Goal: Task Accomplishment & Management: Complete application form

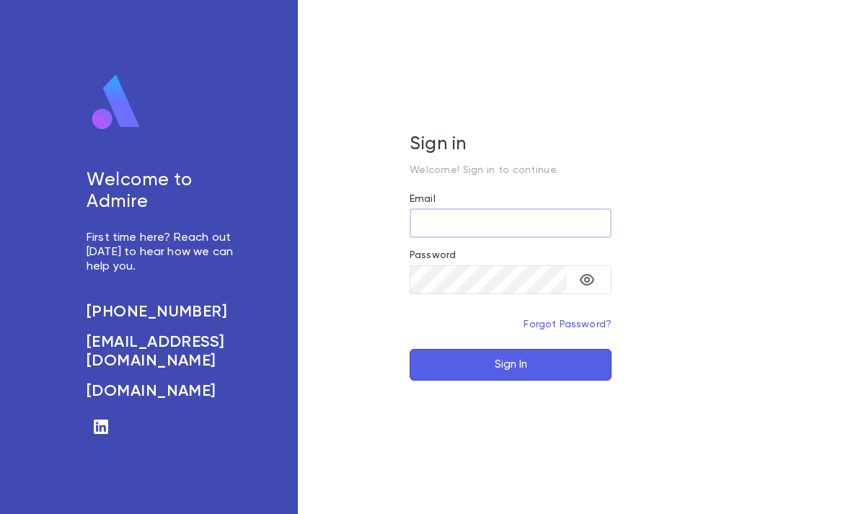
type input "**********"
click at [510, 381] on button "Sign In" at bounding box center [510, 365] width 202 height 32
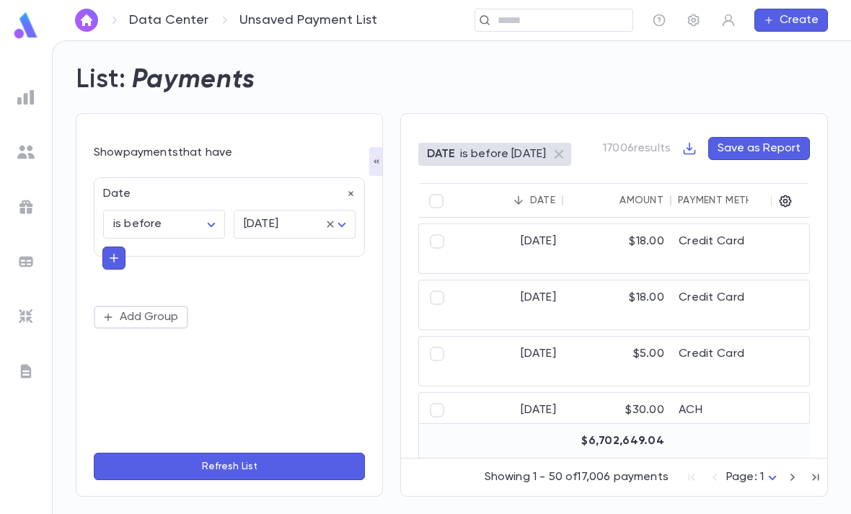
click at [30, 24] on img at bounding box center [26, 26] width 29 height 28
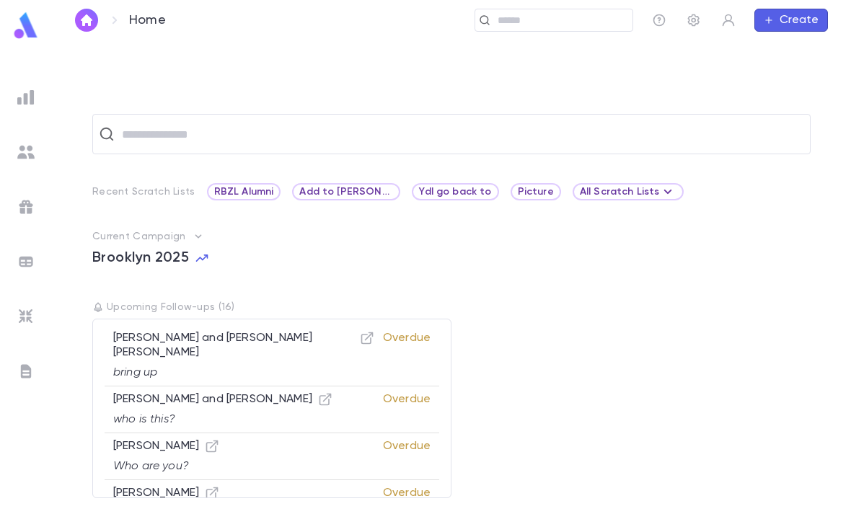
click at [535, 17] on input "text" at bounding box center [559, 21] width 133 height 14
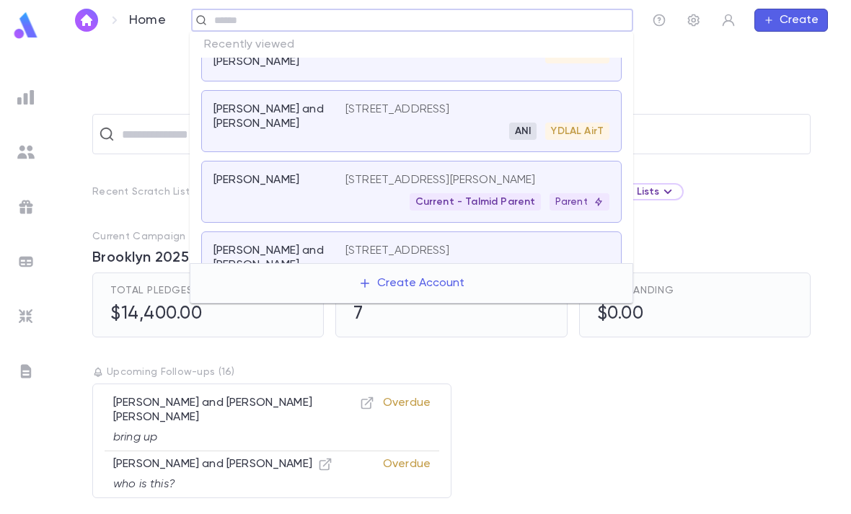
scroll to position [221, 0]
click at [394, 209] on div "Current - Talmid Parent Parent" at bounding box center [477, 200] width 264 height 17
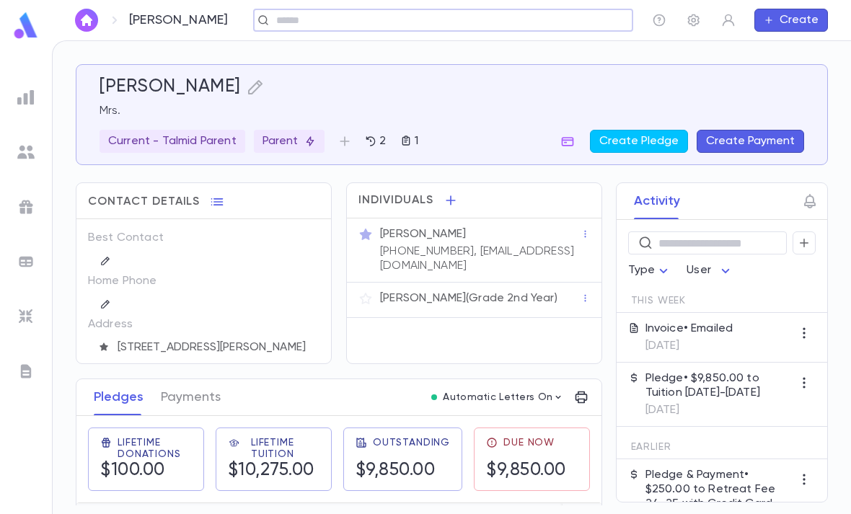
click at [436, 291] on p "Moishy Czegledi (Grade 2nd Year)" at bounding box center [468, 298] width 177 height 14
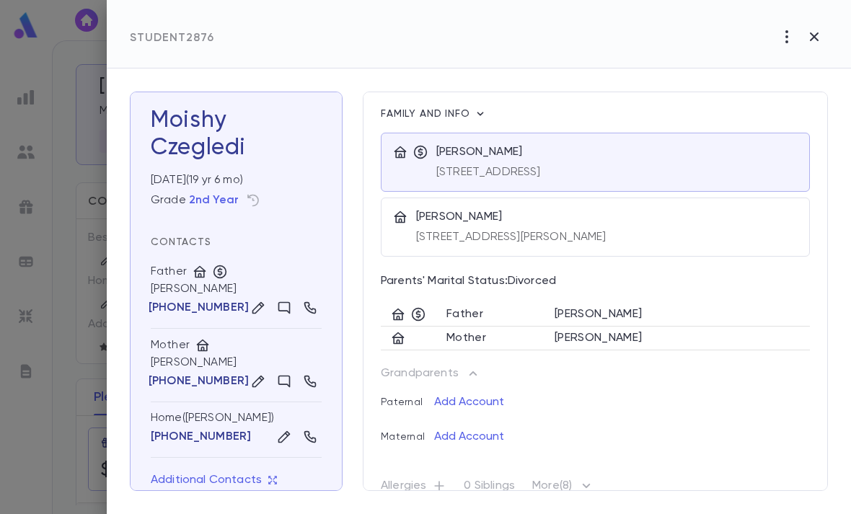
click at [265, 123] on h3 "Moishy Czegledi" at bounding box center [236, 134] width 171 height 55
click at [0, 0] on icon "button" at bounding box center [0, 0] width 0 height 0
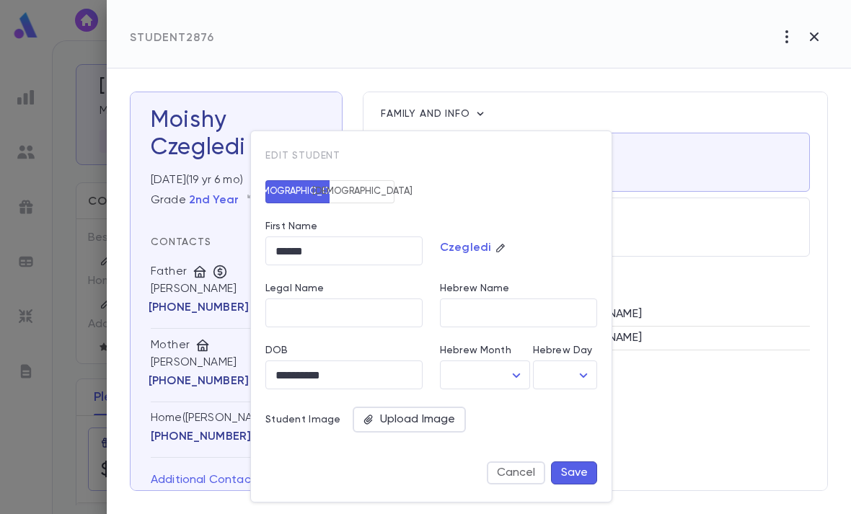
click at [369, 71] on div at bounding box center [425, 257] width 851 height 514
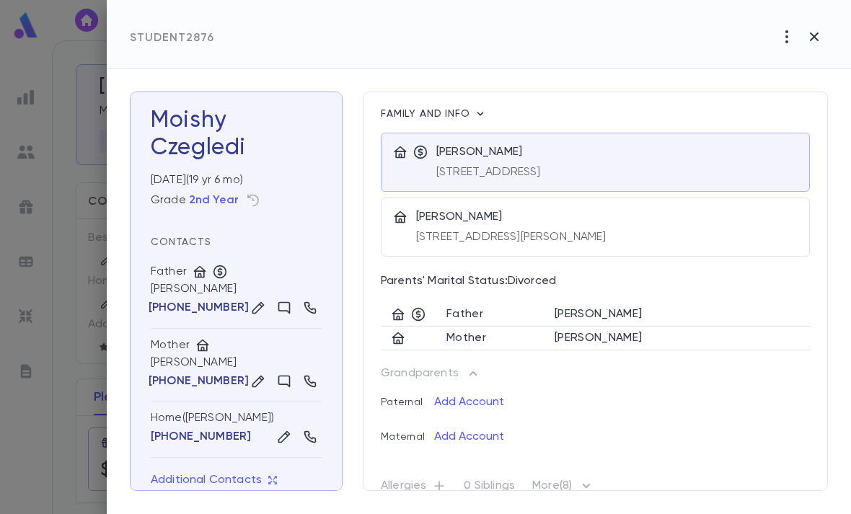
click at [481, 115] on icon "button" at bounding box center [480, 114] width 6 height 4
click at [528, 86] on div at bounding box center [425, 257] width 851 height 514
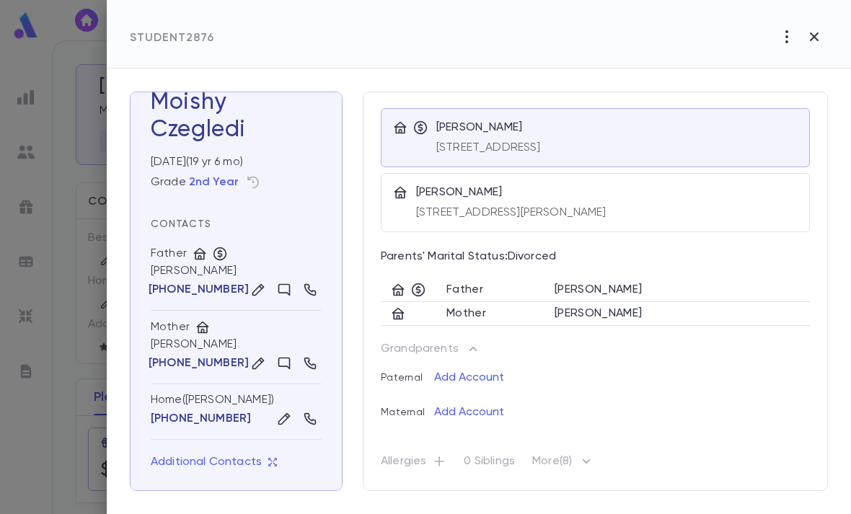
scroll to position [25, 0]
click at [591, 464] on icon "button" at bounding box center [585, 461] width 17 height 17
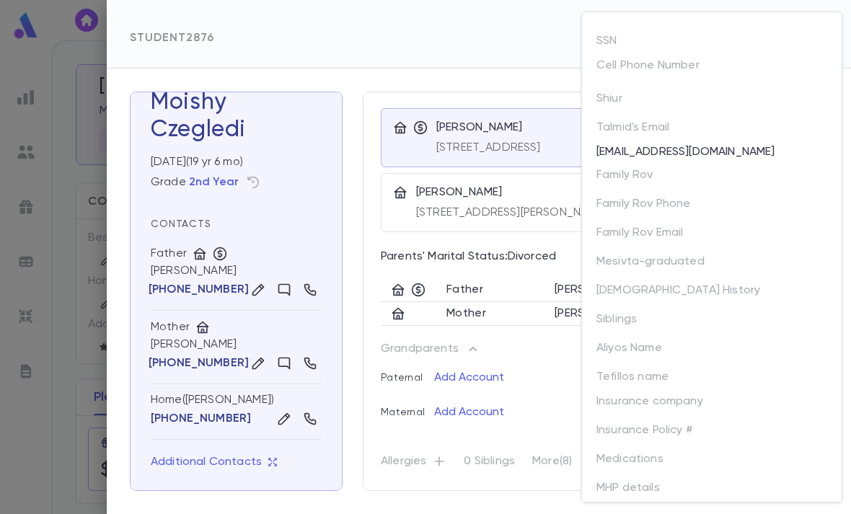
click at [514, 45] on div at bounding box center [425, 257] width 851 height 514
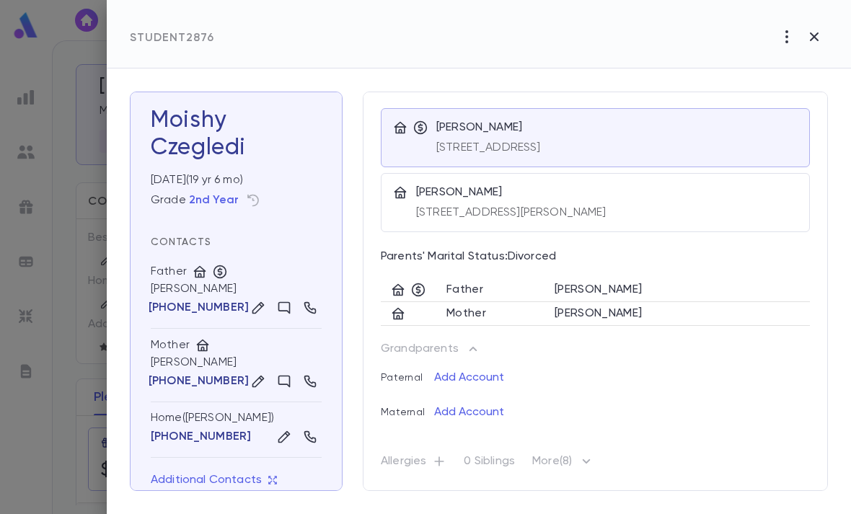
scroll to position [0, 0]
click at [211, 135] on div "Czegledi" at bounding box center [236, 147] width 171 height 27
click at [0, 0] on icon "button" at bounding box center [0, 0] width 0 height 0
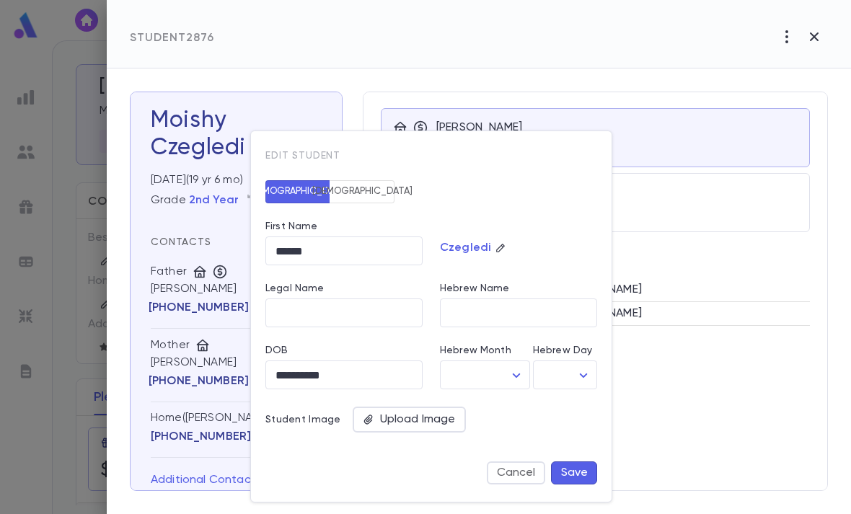
click at [502, 89] on div at bounding box center [425, 257] width 851 height 514
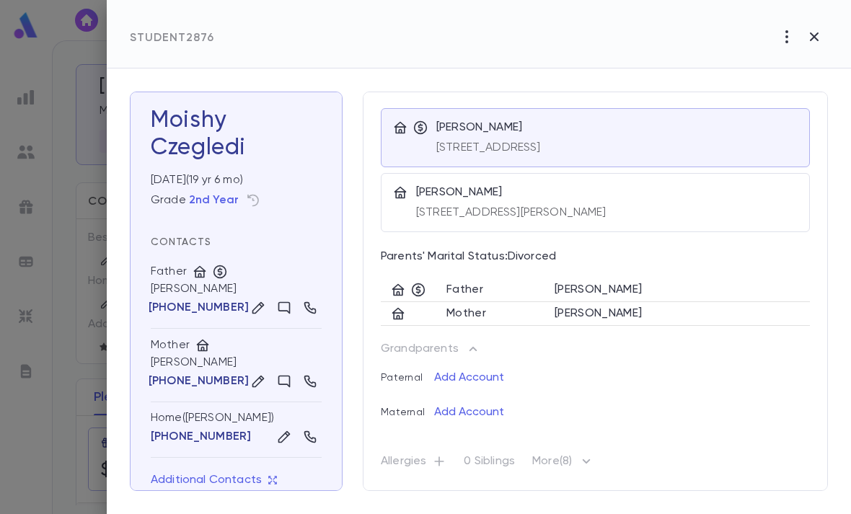
click at [818, 30] on icon "button" at bounding box center [813, 36] width 17 height 17
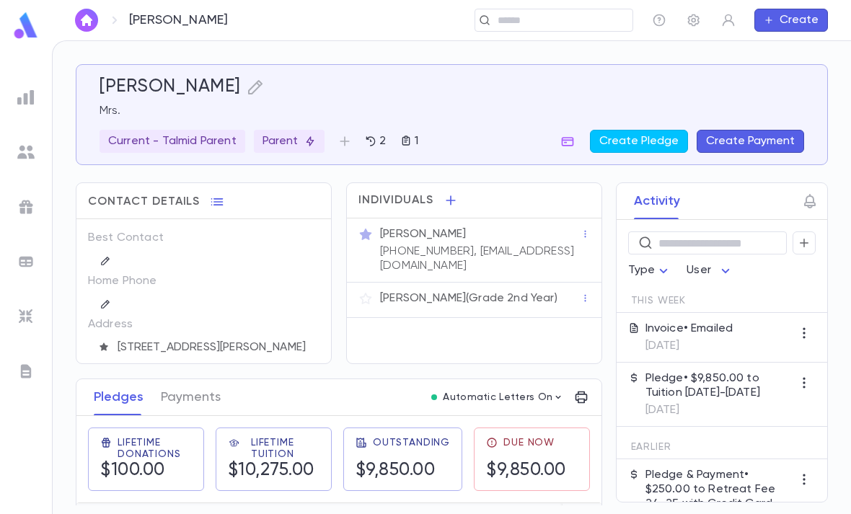
click at [568, 17] on input "text" at bounding box center [549, 21] width 112 height 14
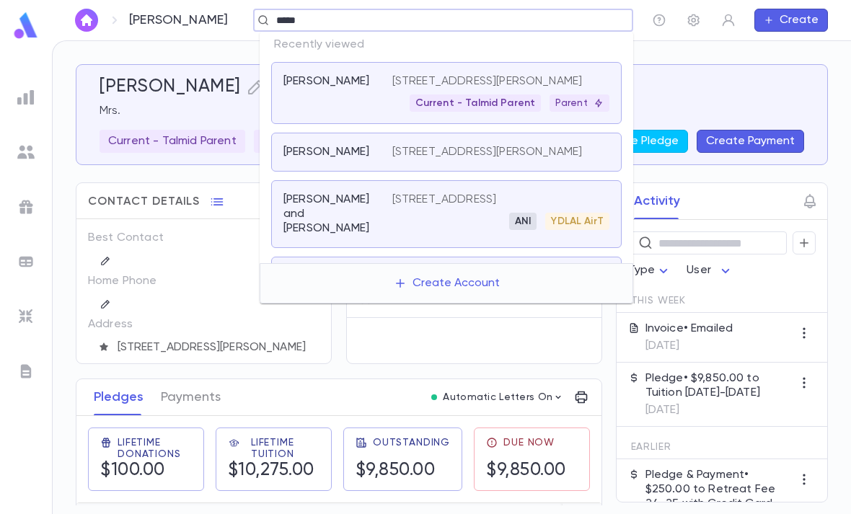
type input "******"
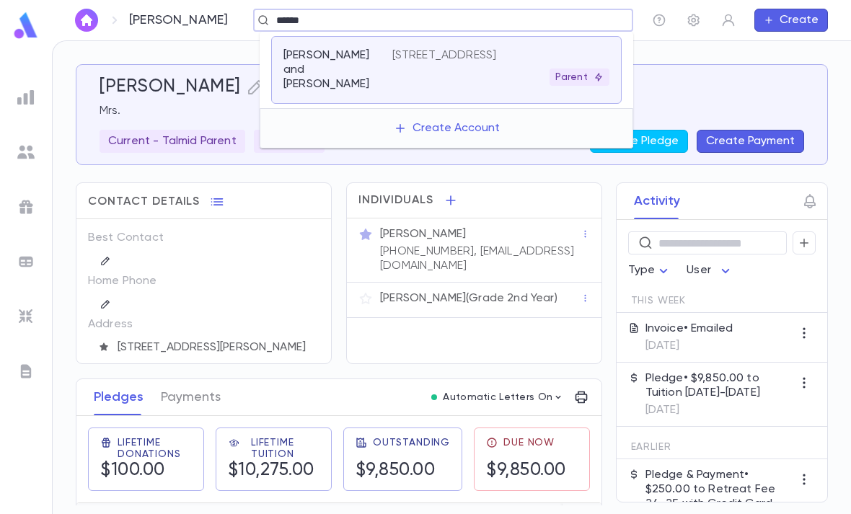
click at [516, 82] on div "1418 s crescent heights blvd, los angeles CA 90035 Parent" at bounding box center [500, 66] width 217 height 37
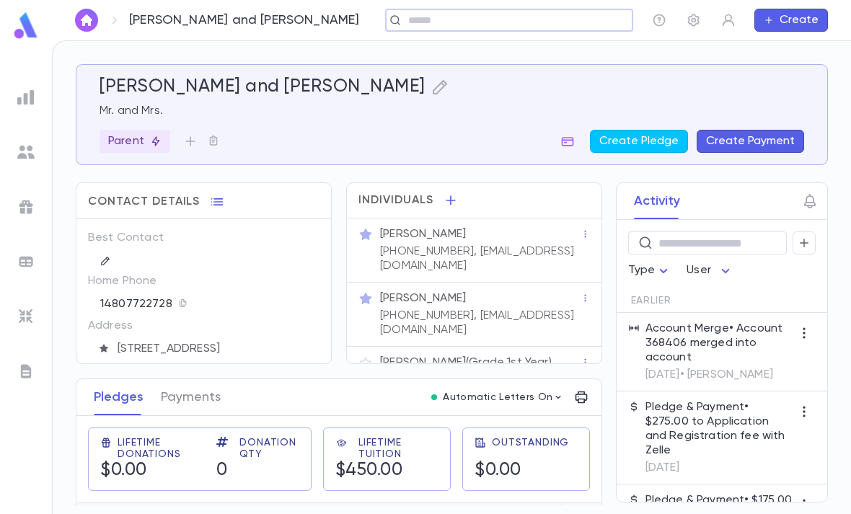
click at [461, 355] on p "Uriel Benlulu (Grade 1st Year)" at bounding box center [466, 362] width 172 height 14
click at [460, 355] on p "Uriel Benlulu (Grade 1st Year)" at bounding box center [466, 362] width 172 height 14
click at [520, 355] on p "Uriel Benlulu (Grade 1st Year)" at bounding box center [466, 362] width 172 height 14
click at [25, 146] on img at bounding box center [25, 151] width 17 height 17
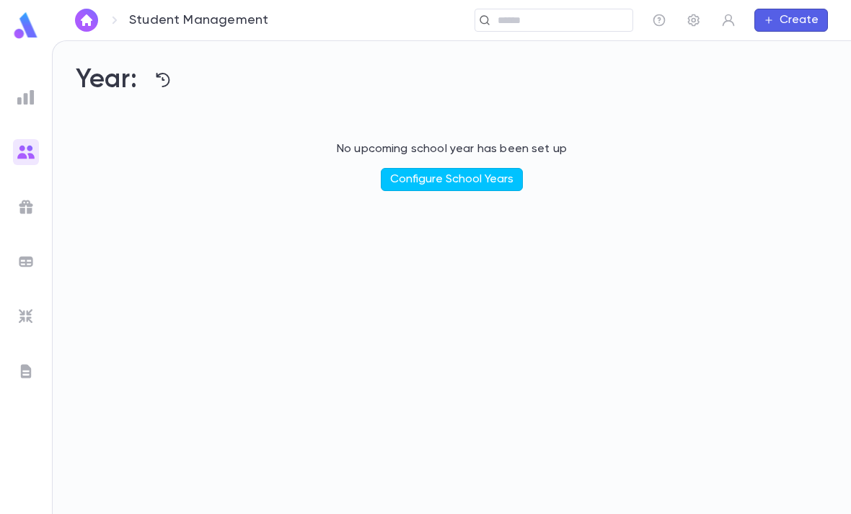
click at [159, 79] on icon "button" at bounding box center [162, 79] width 17 height 17
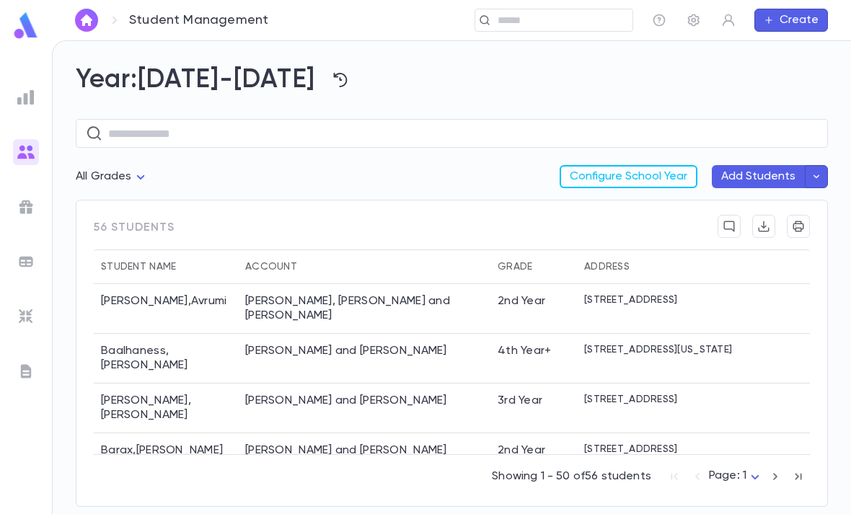
click at [136, 178] on body "Student Management ​ Create Year: [DATE]-[DATE] ​ All Grades Configure School Y…" at bounding box center [425, 277] width 851 height 474
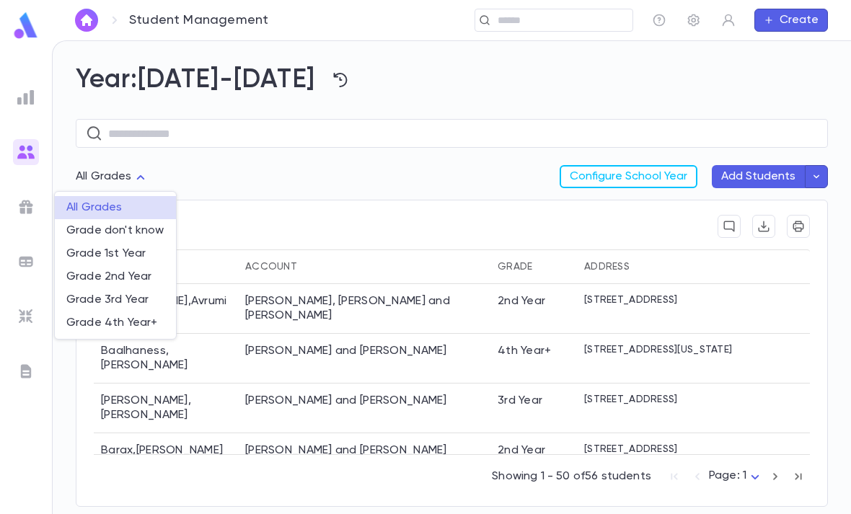
click at [147, 250] on span "Grade 1st Year" at bounding box center [115, 254] width 98 height 14
type input "**"
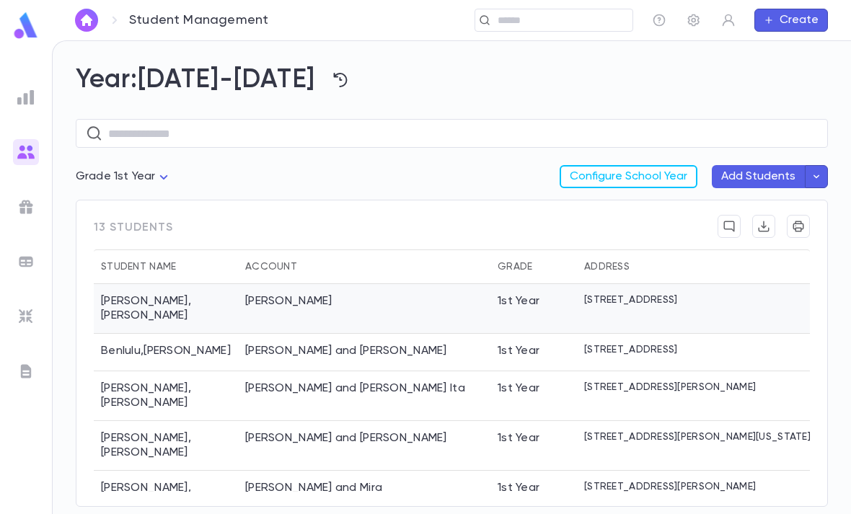
click at [395, 304] on div "[PERSON_NAME]" at bounding box center [364, 309] width 252 height 50
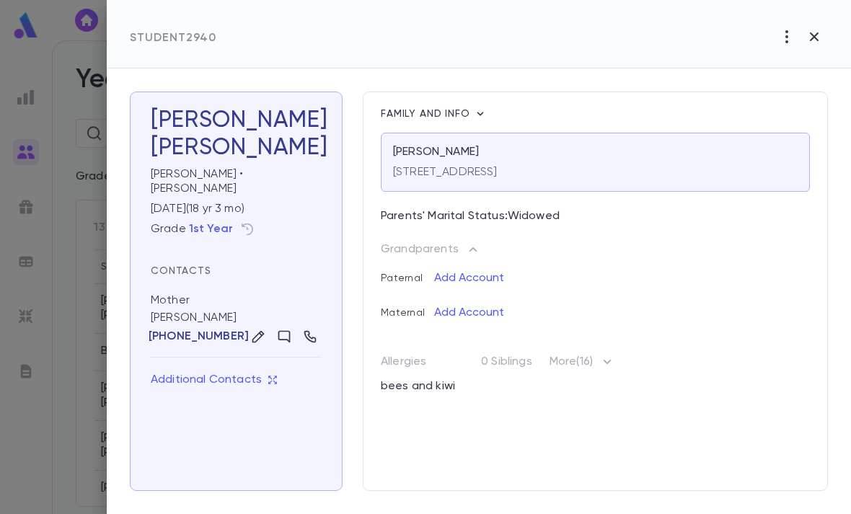
click at [263, 170] on div "[PERSON_NAME] • [PERSON_NAME]" at bounding box center [233, 178] width 177 height 35
click at [225, 124] on h3 "[PERSON_NAME]" at bounding box center [236, 134] width 171 height 55
click at [327, 146] on button "button" at bounding box center [338, 148] width 23 height 23
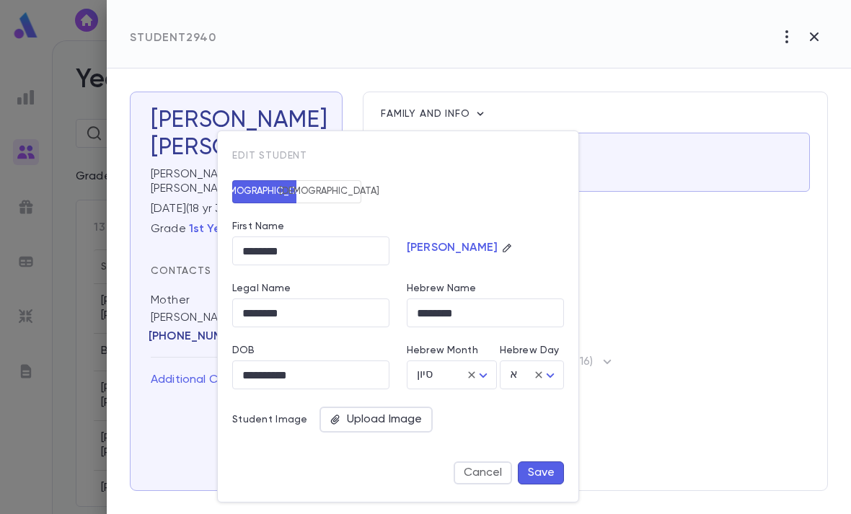
click at [670, 422] on div at bounding box center [425, 257] width 851 height 514
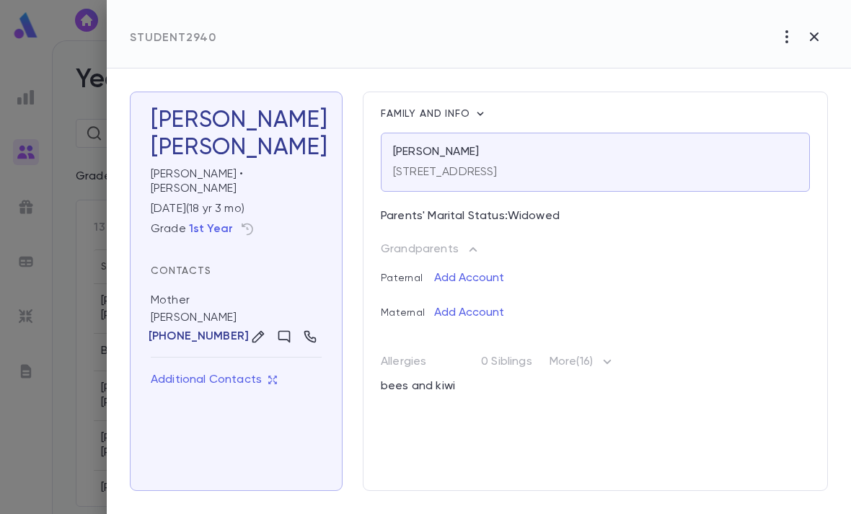
click at [820, 38] on icon "button" at bounding box center [813, 36] width 17 height 17
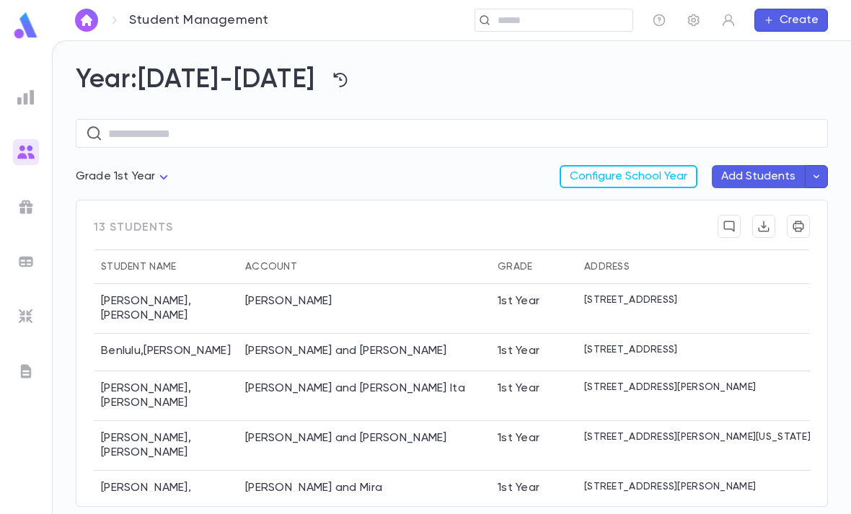
click at [29, 38] on img at bounding box center [26, 26] width 29 height 28
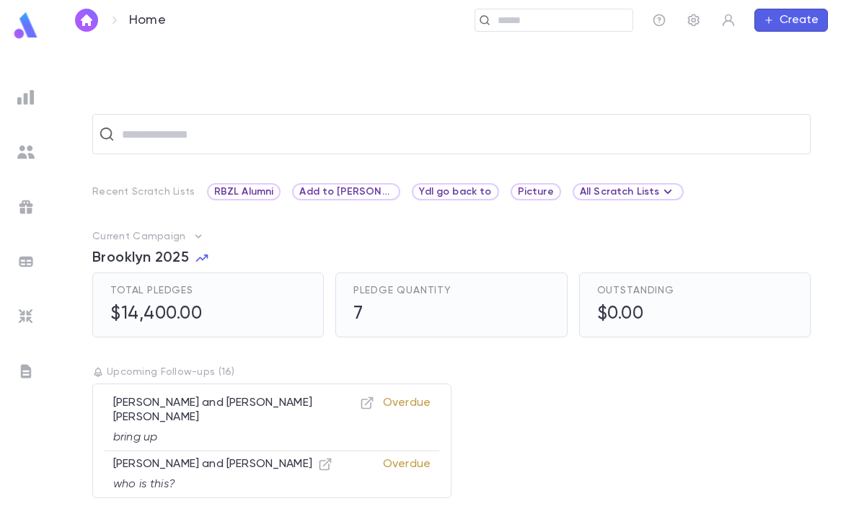
click at [576, 14] on input "text" at bounding box center [559, 21] width 133 height 14
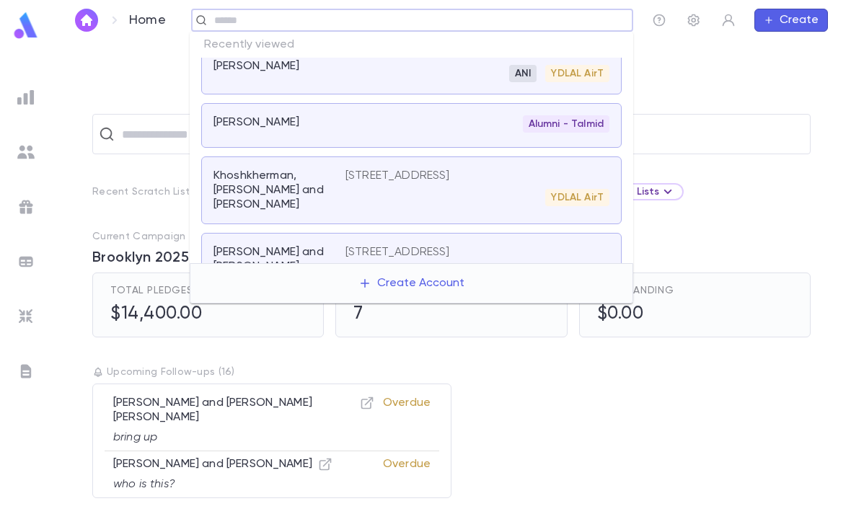
scroll to position [216, 0]
click at [405, 84] on div "[STREET_ADDRESS] ANI YDLAL AirT" at bounding box center [477, 65] width 264 height 37
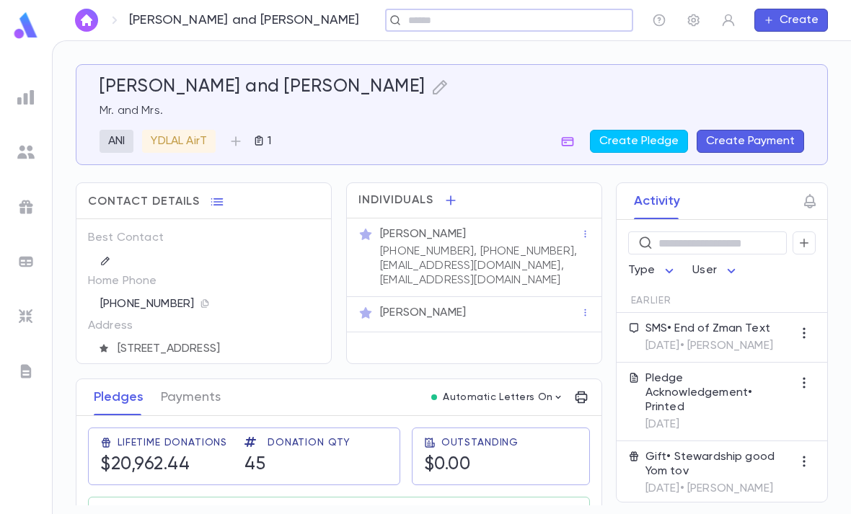
click at [807, 248] on icon "button" at bounding box center [803, 243] width 13 height 14
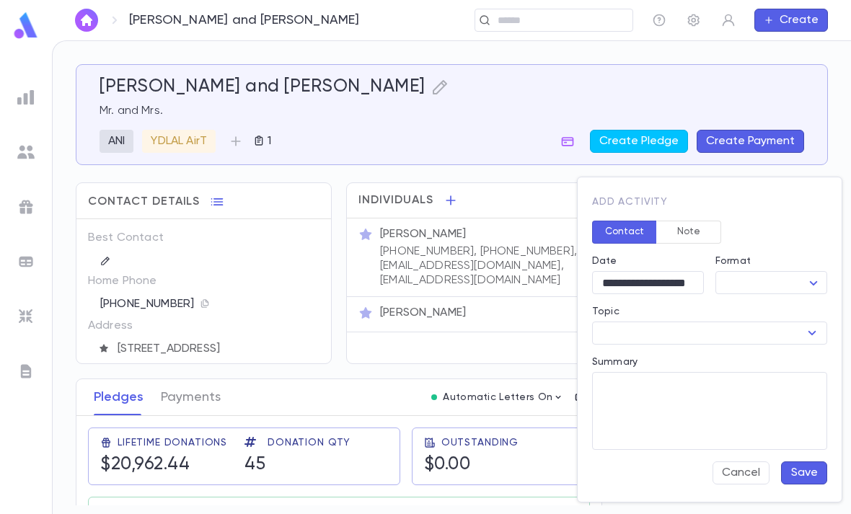
click at [773, 279] on body "[PERSON_NAME] and [PERSON_NAME] ​ Create [PERSON_NAME] and [PERSON_NAME] Mr. an…" at bounding box center [425, 277] width 851 height 474
click at [781, 353] on span "Meeting" at bounding box center [773, 357] width 87 height 14
type input "*******"
click at [776, 331] on input "Topic" at bounding box center [697, 333] width 203 height 20
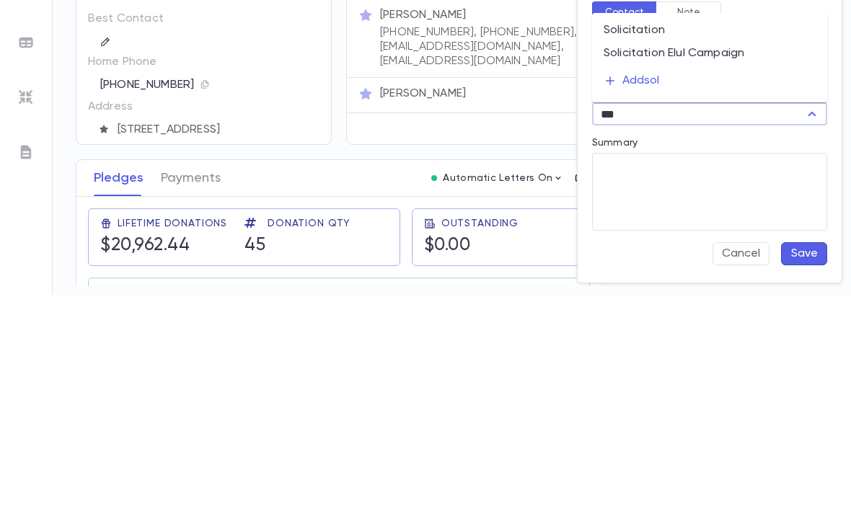
click at [695, 238] on li "Solicitation" at bounding box center [709, 249] width 235 height 23
type input "**********"
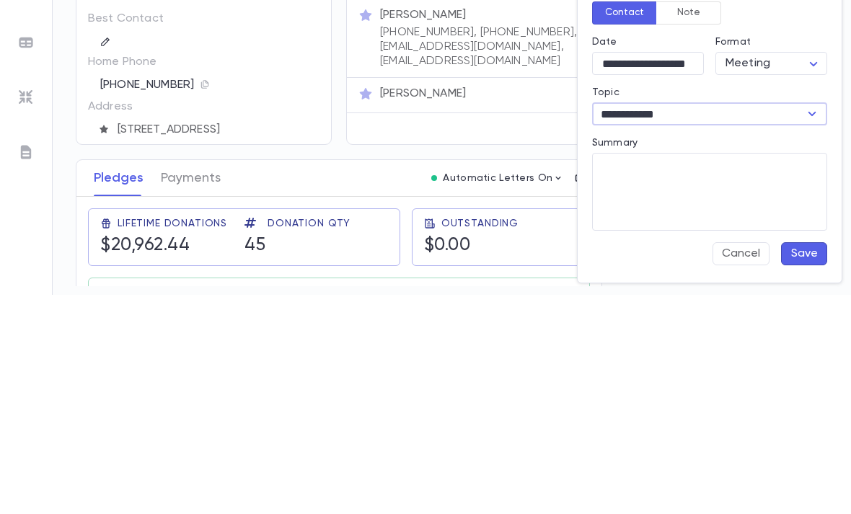
scroll to position [46, 0]
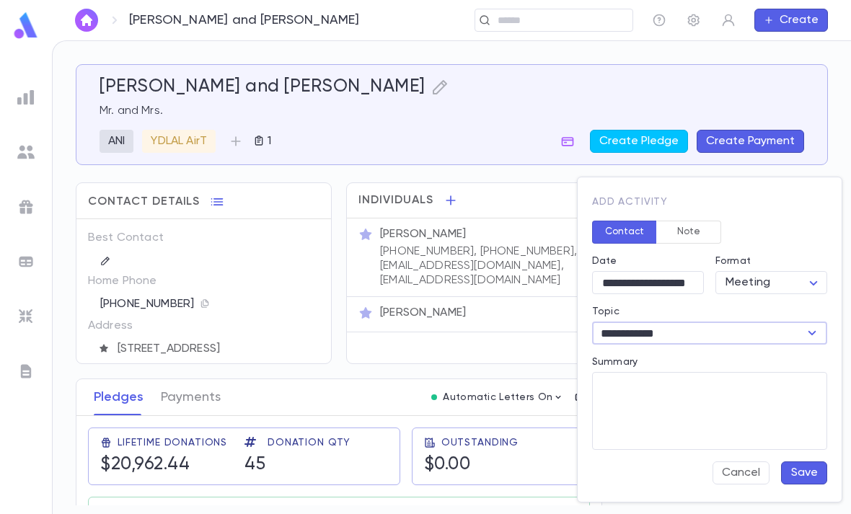
click at [807, 471] on button "Save" at bounding box center [804, 472] width 46 height 23
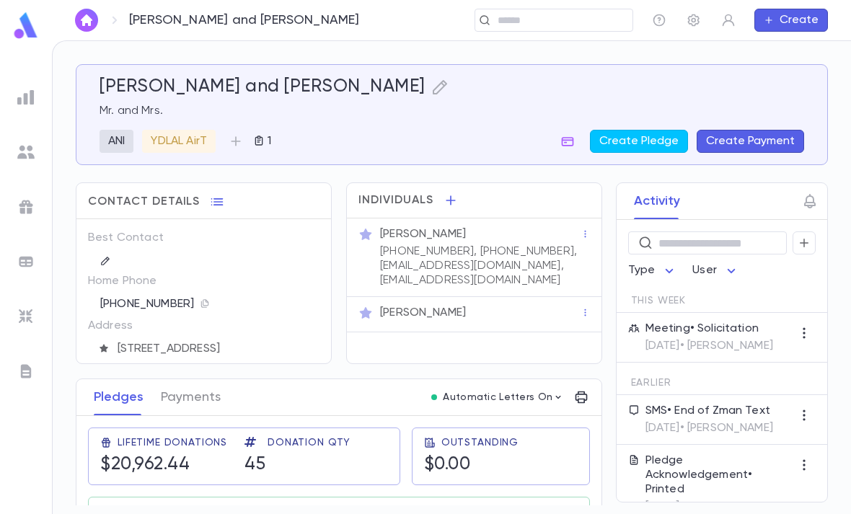
click at [802, 192] on icon "button" at bounding box center [809, 200] width 17 height 17
click at [748, 210] on input "Follow-up Date" at bounding box center [697, 209] width 202 height 22
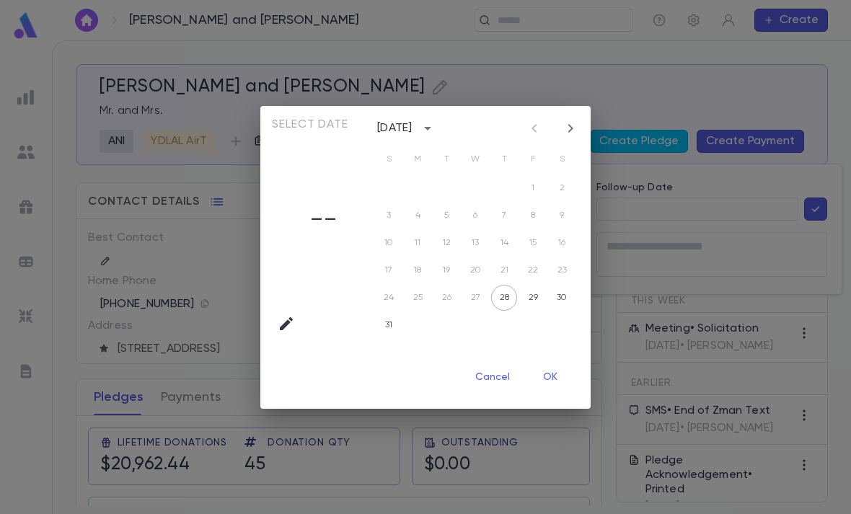
click at [570, 129] on icon "Next month" at bounding box center [570, 128] width 5 height 9
click at [445, 186] on button "2" at bounding box center [446, 188] width 26 height 26
type input "**********"
click at [556, 376] on button "OK" at bounding box center [550, 377] width 46 height 27
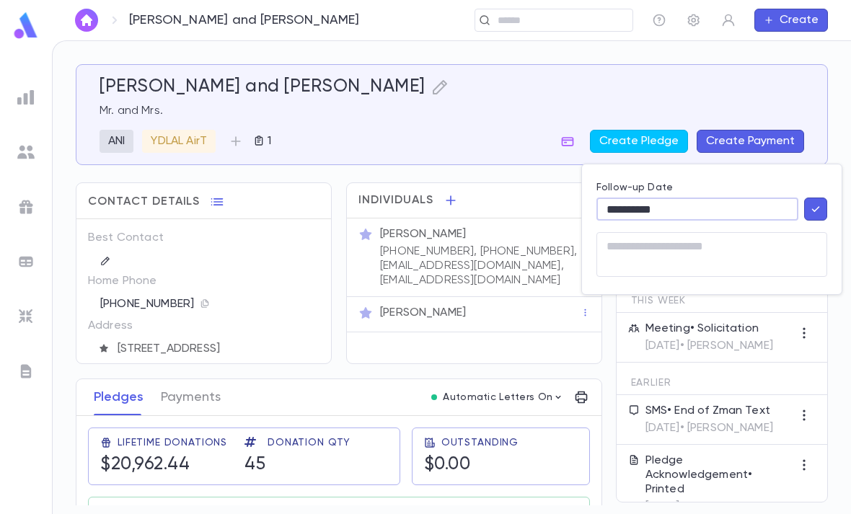
click at [736, 251] on textarea at bounding box center [711, 254] width 210 height 45
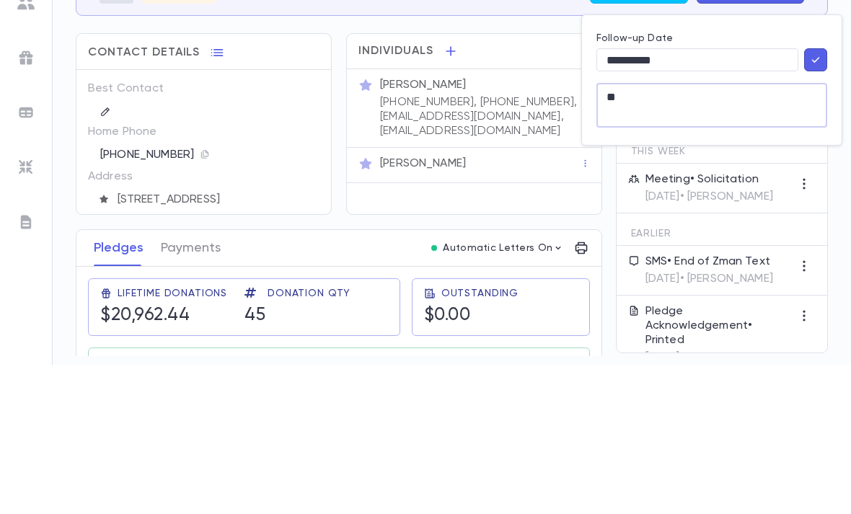
type textarea "*"
type textarea "**********"
click at [796, 198] on input "**********" at bounding box center [697, 209] width 202 height 22
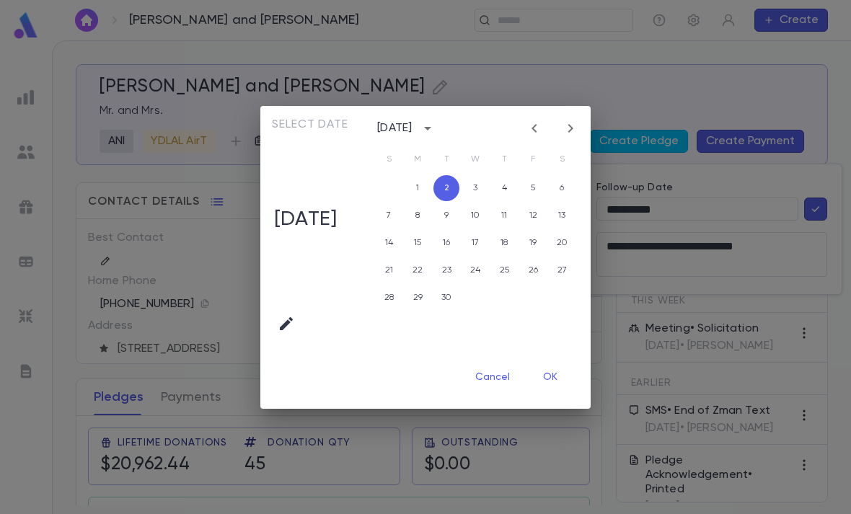
click at [556, 366] on button "OK" at bounding box center [550, 377] width 46 height 27
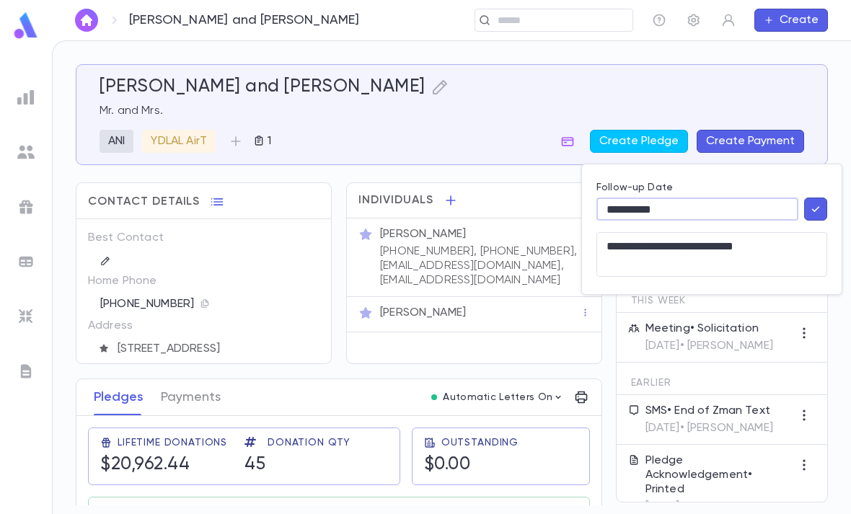
click at [810, 203] on icon "button" at bounding box center [815, 209] width 13 height 14
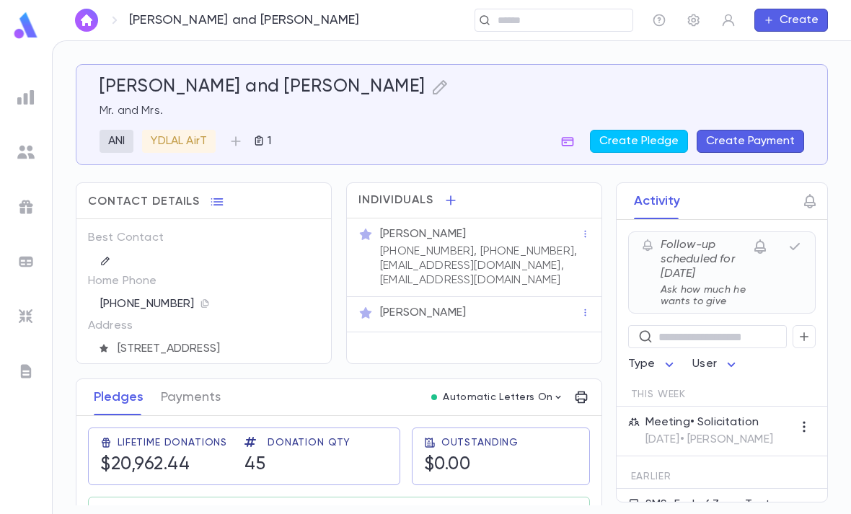
click at [10, 8] on div at bounding box center [26, 257] width 52 height 514
click at [19, 21] on img at bounding box center [26, 26] width 29 height 28
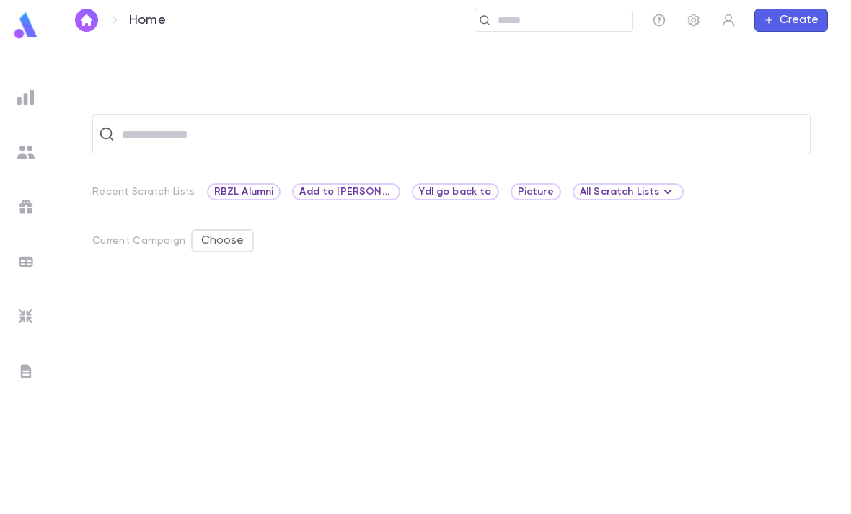
scroll to position [45, 0]
